Goal: Task Accomplishment & Management: Use online tool/utility

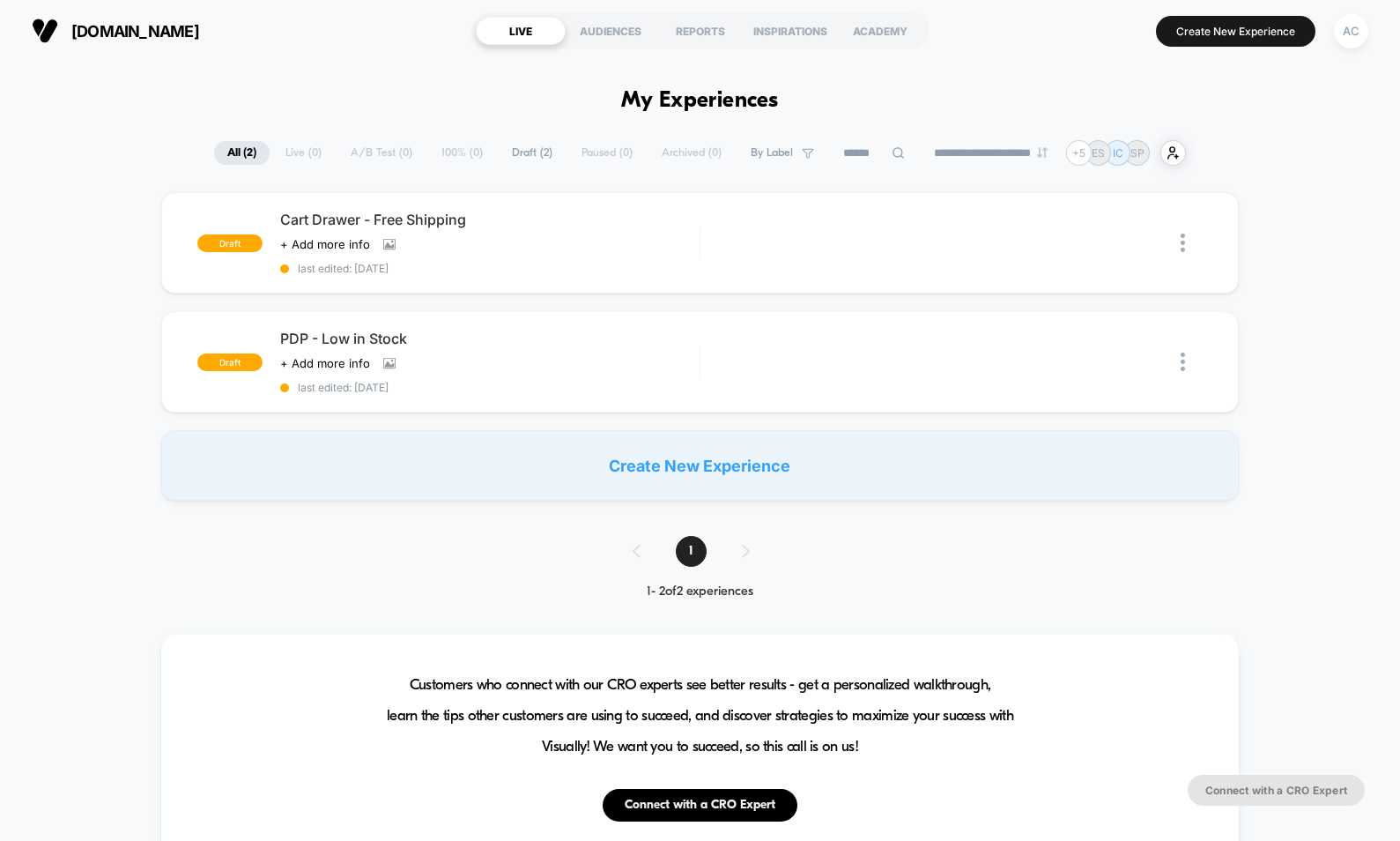
click at [146, 18] on button "[DOMAIN_NAME]" at bounding box center [115, 30] width 178 height 28
click at [1232, 31] on button "Create New Experience" at bounding box center [1236, 31] width 159 height 31
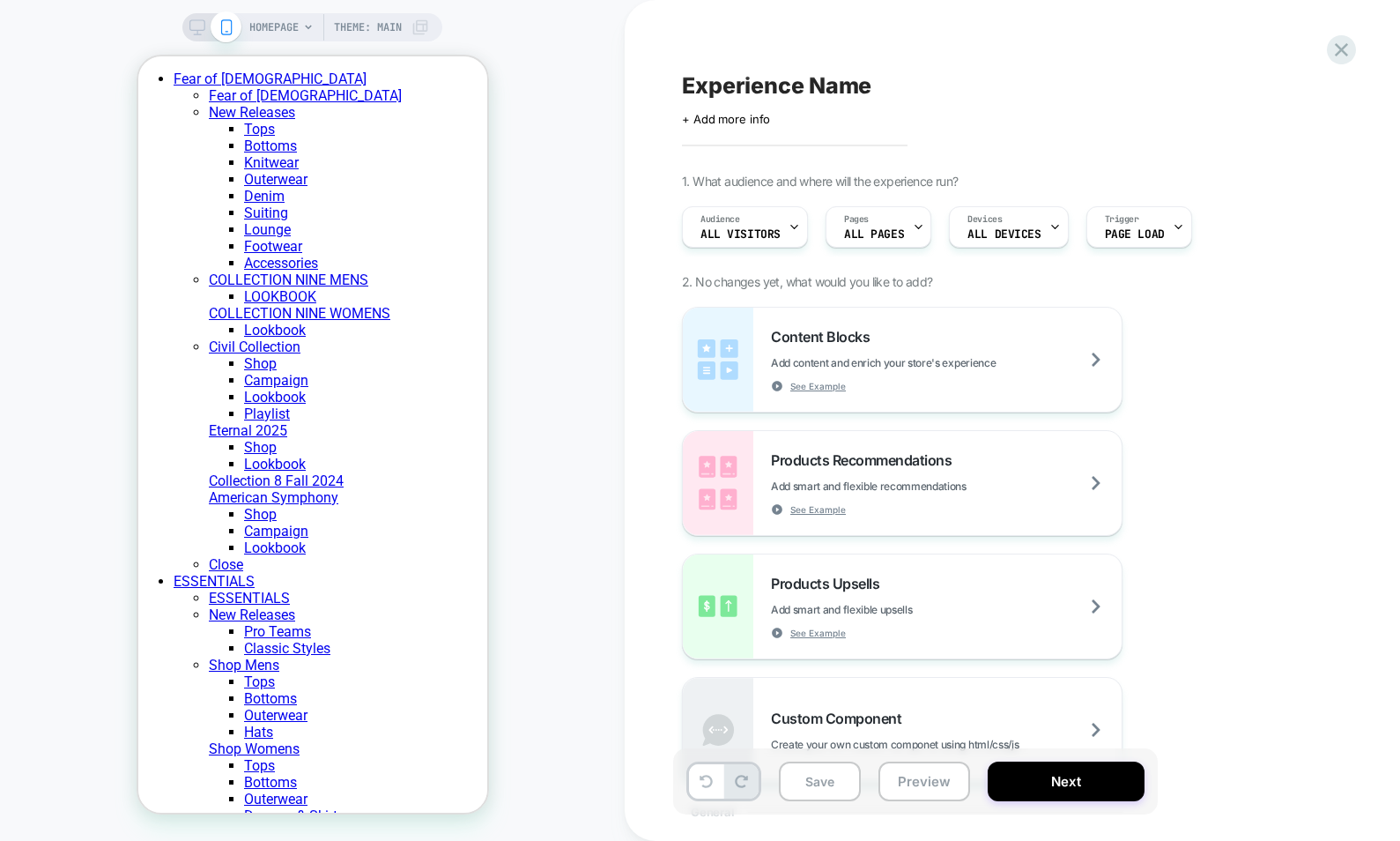
drag, startPoint x: 997, startPoint y: 634, endPoint x: 1094, endPoint y: 126, distance: 517.2
click at [1094, 126] on div "Experience Name Click to edit experience details + Add more info 1. What audien…" at bounding box center [1004, 420] width 661 height 806
click at [1072, 521] on div "Products Recommendations Add smart and flexible recommendations See Example" at bounding box center [902, 483] width 439 height 104
click at [949, 99] on div "Click to edit experience details + Add more info" at bounding box center [874, 112] width 386 height 27
click at [1344, 53] on icon at bounding box center [1342, 50] width 14 height 14
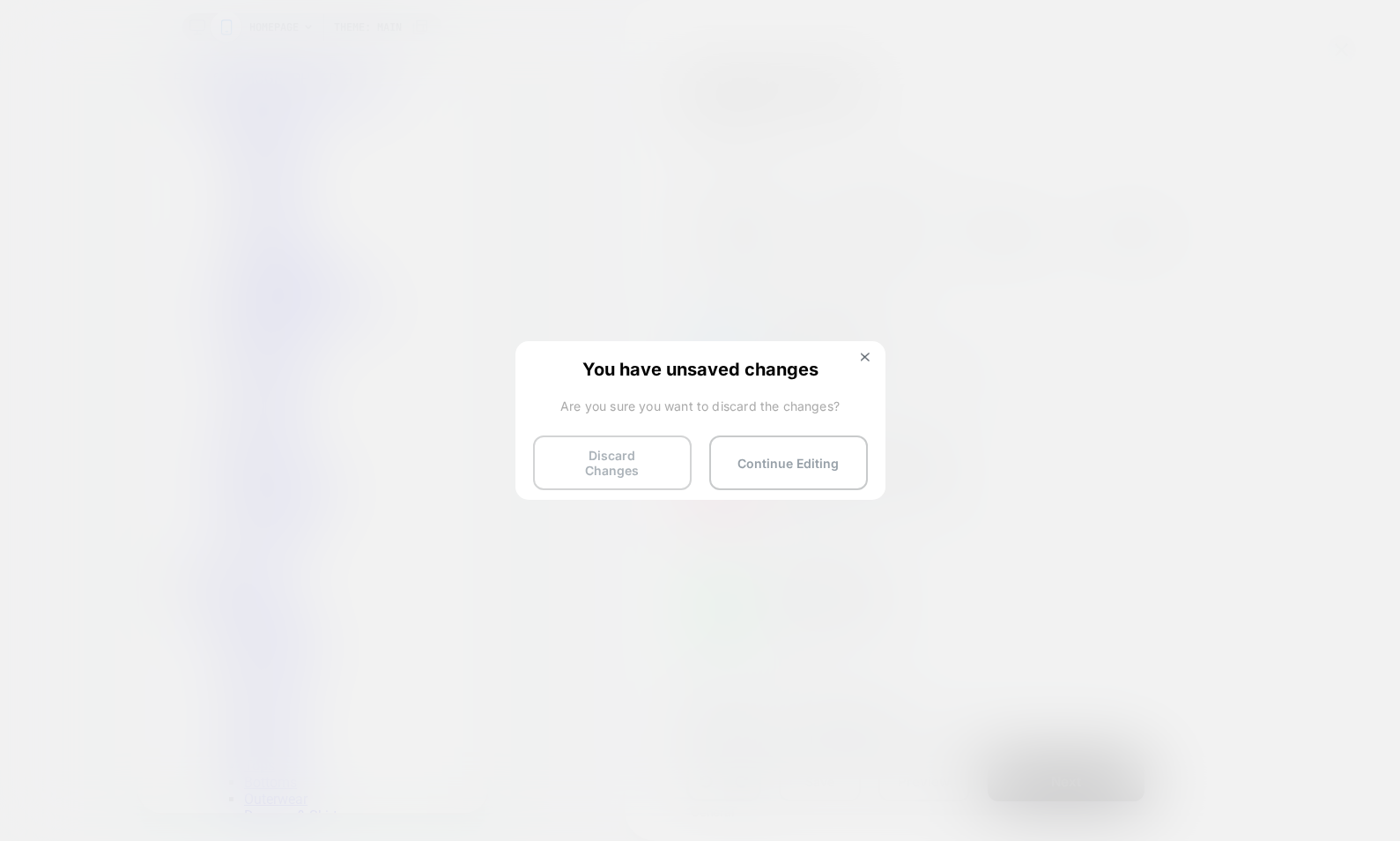
click at [651, 461] on button "Discard Changes" at bounding box center [613, 463] width 158 height 55
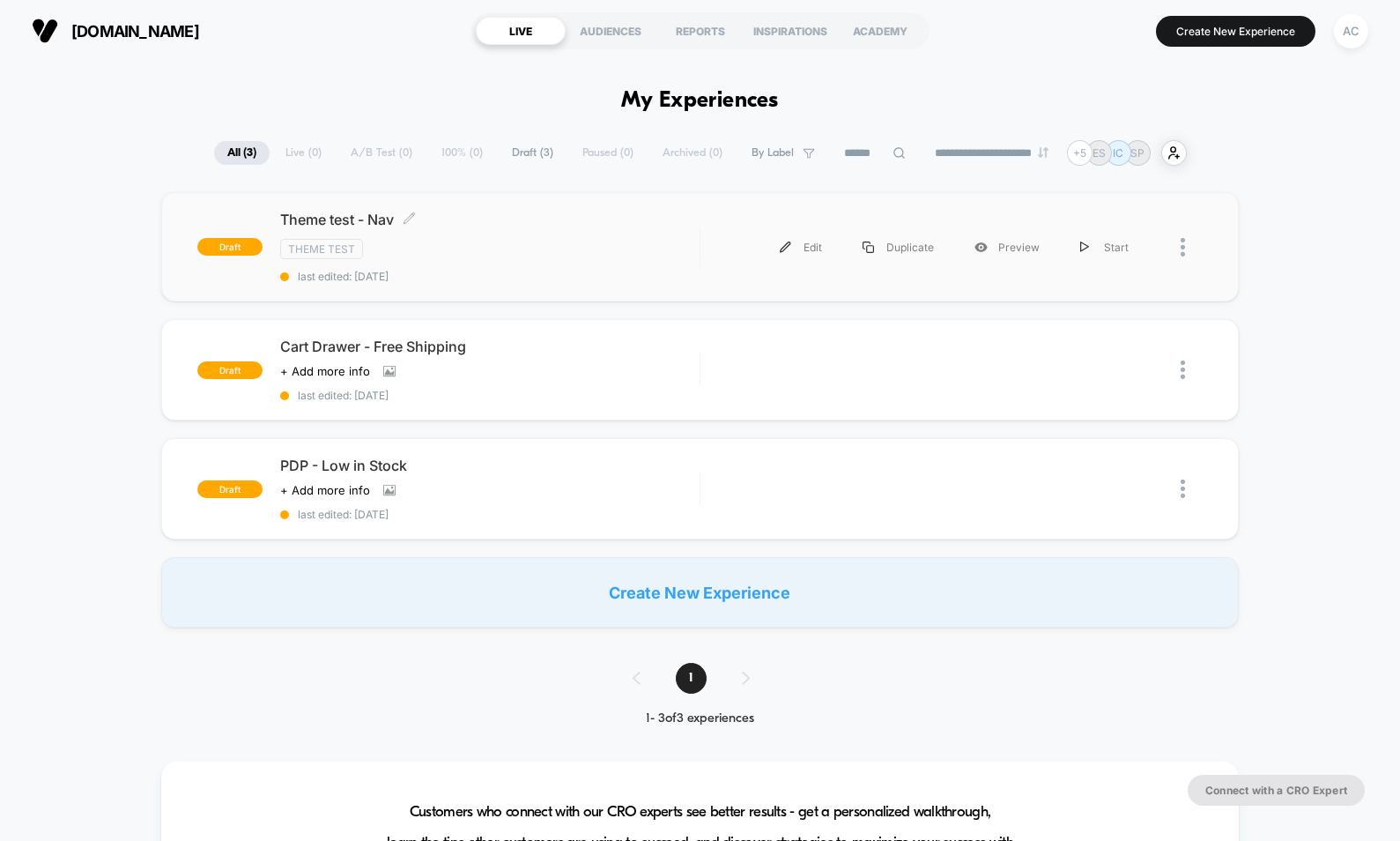
click at [689, 260] on div "Theme test - Nav Click to edit experience details Click to edit experience deta…" at bounding box center [490, 246] width 419 height 72
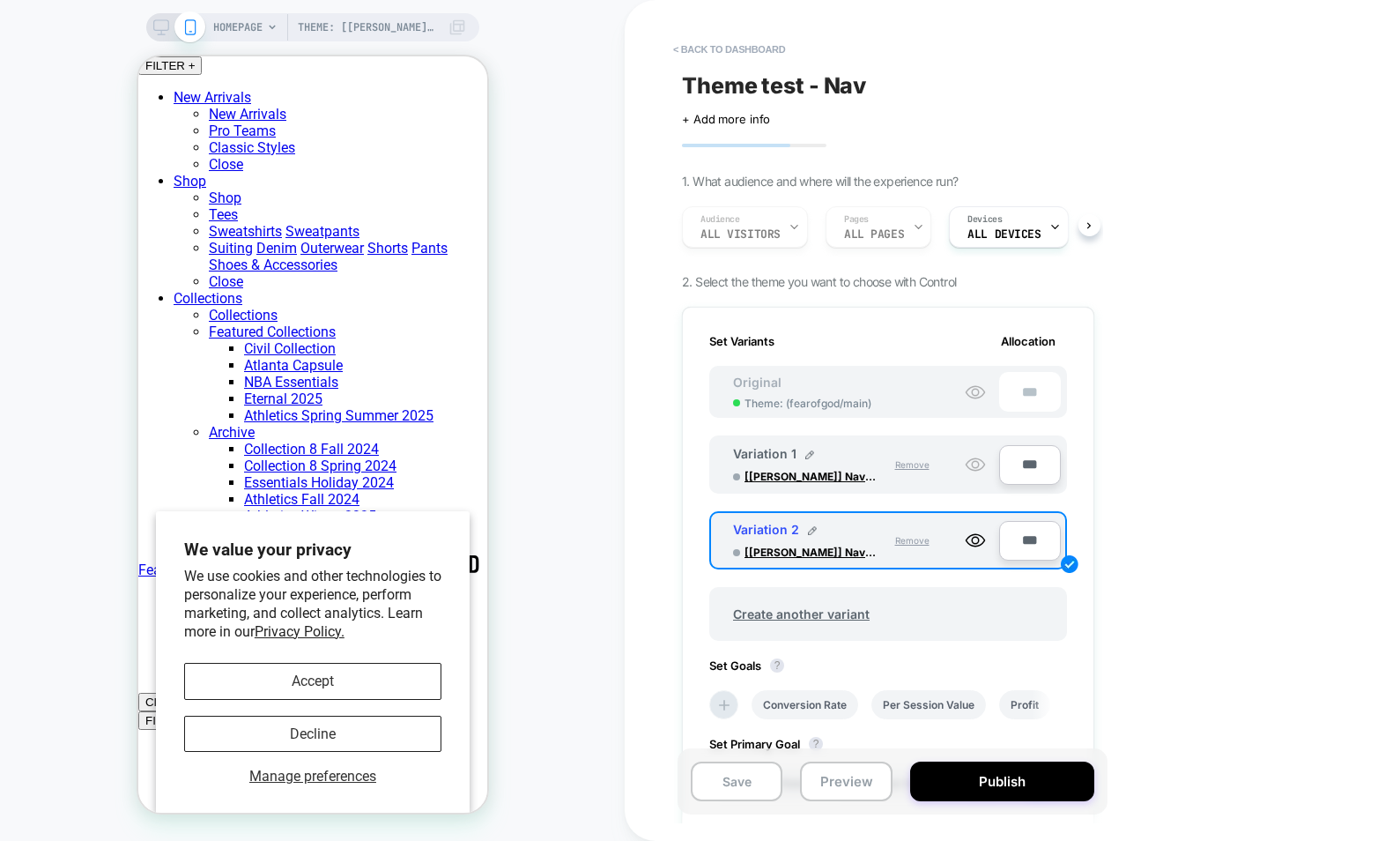
scroll to position [0, 2]
